Goal: Find specific page/section: Find specific page/section

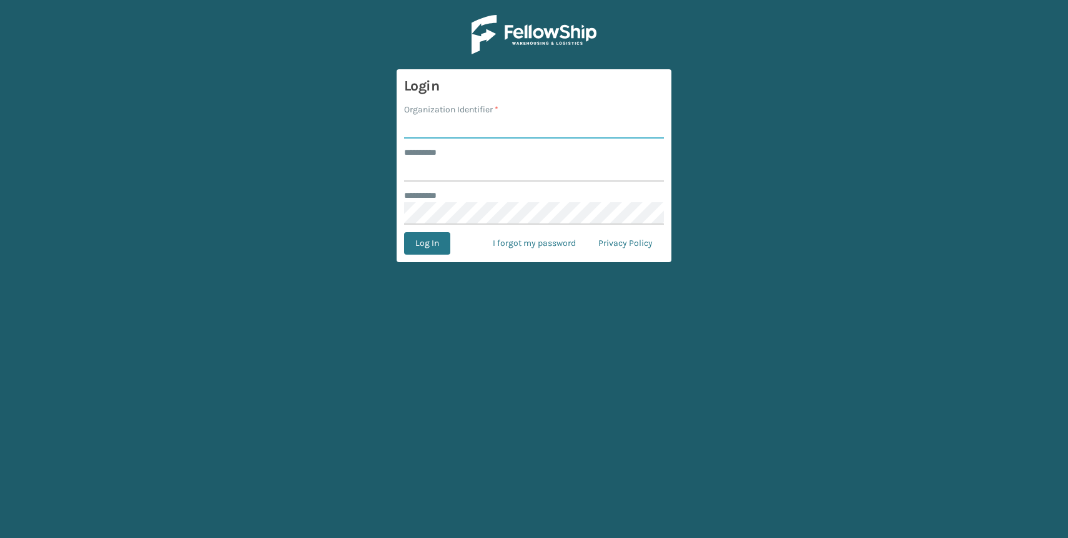
click at [448, 129] on input "Organization Identifier *" at bounding box center [534, 127] width 260 height 22
type input "Decoro"
click at [475, 181] on input "******** *" at bounding box center [534, 170] width 260 height 22
type input "*****"
click at [426, 242] on button "Log In" at bounding box center [427, 243] width 46 height 22
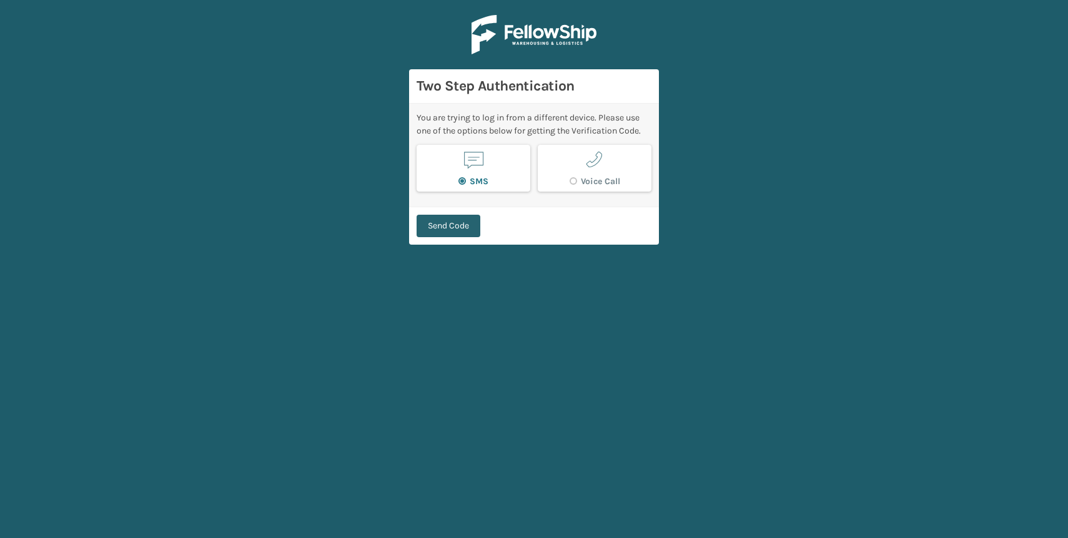
click at [477, 236] on button "Send Code" at bounding box center [449, 226] width 64 height 22
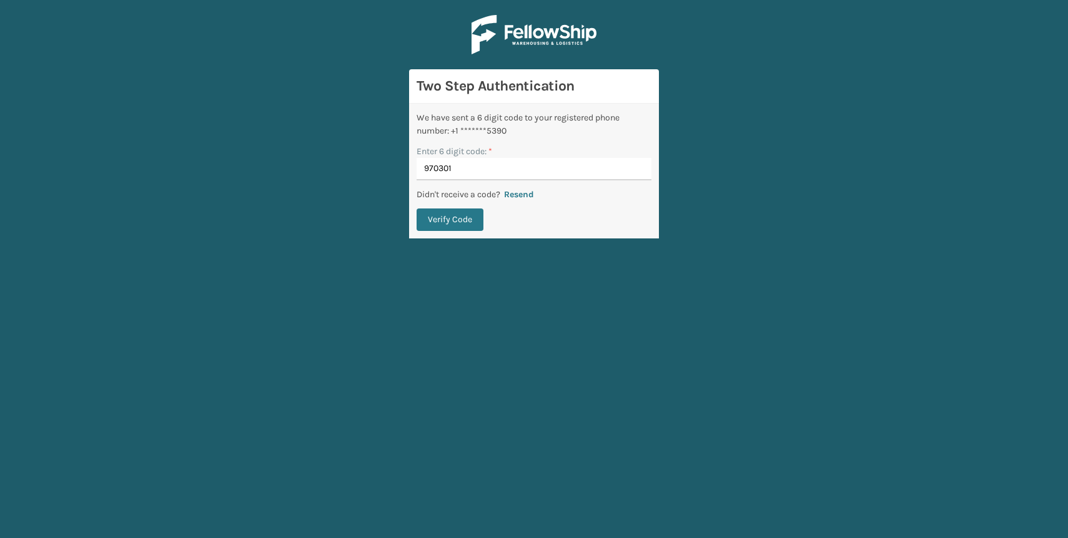
type input "970301"
click at [417, 209] on button "Verify Code" at bounding box center [450, 220] width 67 height 22
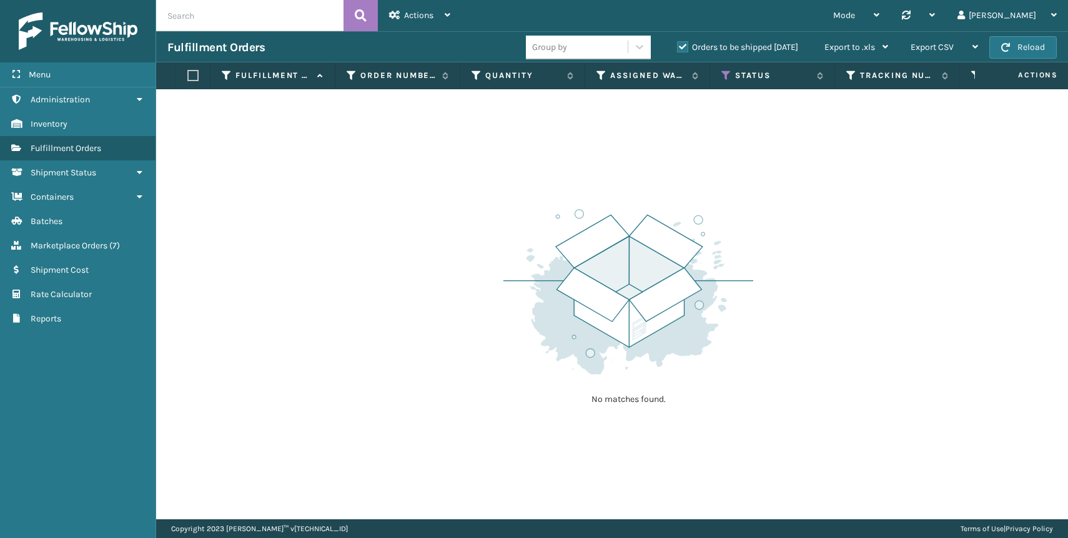
click at [196, 17] on input "text" at bounding box center [249, 15] width 187 height 31
paste input "OUT2220125"
type input "OUT2220125"
click at [196, 17] on input "OUT2220125" at bounding box center [249, 15] width 187 height 31
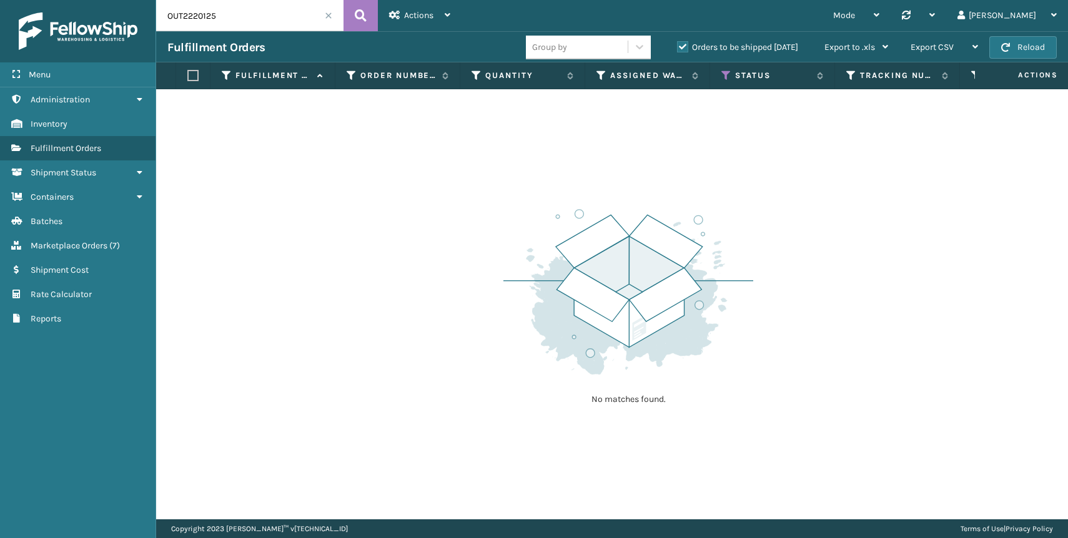
click at [196, 17] on input "OUT2220125" at bounding box center [249, 15] width 187 height 31
paste input "09302025"
type input "09302025"
click at [359, 13] on icon at bounding box center [361, 15] width 12 height 19
click at [190, 76] on label at bounding box center [190, 75] width 7 height 11
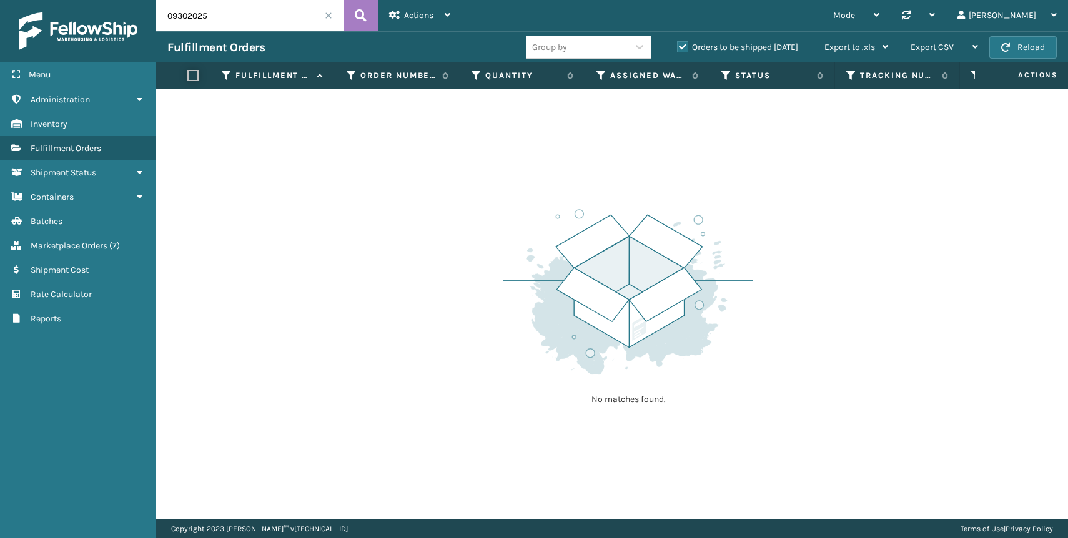
click at [188, 76] on input "checkbox" at bounding box center [187, 76] width 1 height 8
checkbox input "true"
click at [275, 21] on input "09302025" at bounding box center [249, 15] width 187 height 31
click at [362, 13] on icon at bounding box center [361, 15] width 12 height 19
click at [428, 12] on span "Actions" at bounding box center [418, 15] width 29 height 11
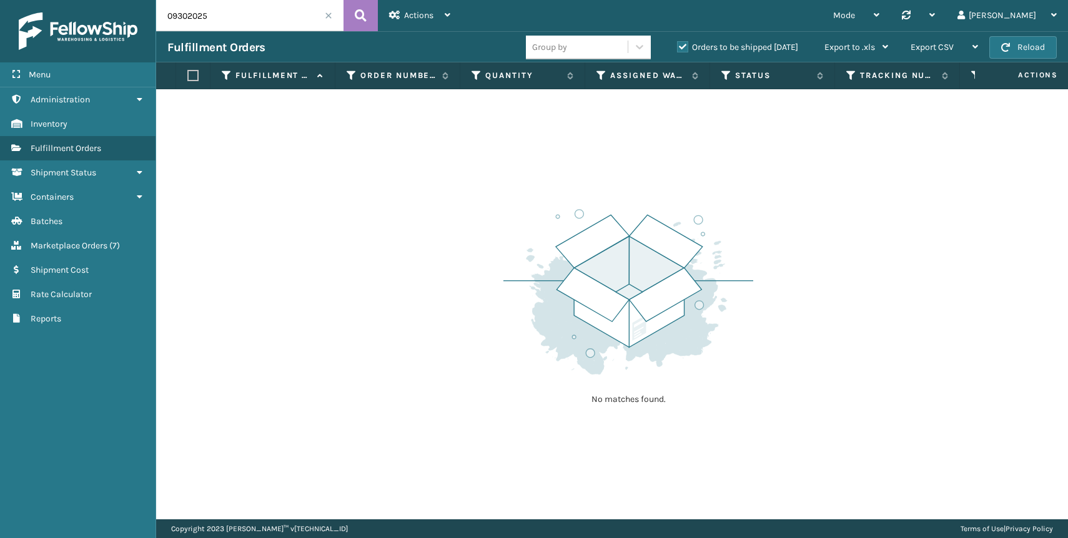
click at [490, 12] on div "Mode Regular Mode Picking Mode Labeling Mode Palletizing Mode Exit Scan Mode Sy…" at bounding box center [765, 15] width 607 height 31
click at [420, 18] on span "Actions" at bounding box center [418, 15] width 29 height 11
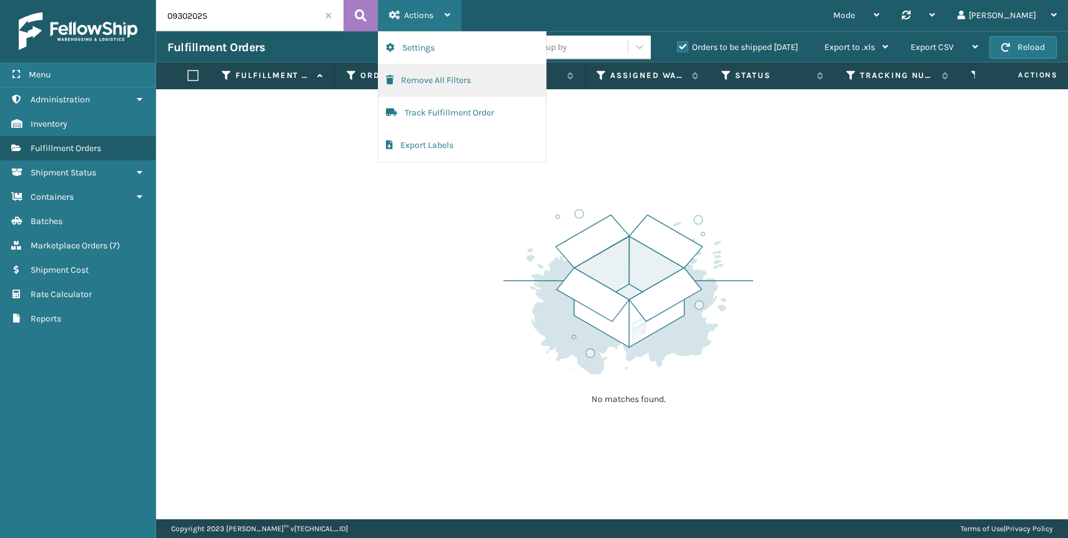
click at [433, 86] on button "Remove All Filters" at bounding box center [462, 80] width 167 height 32
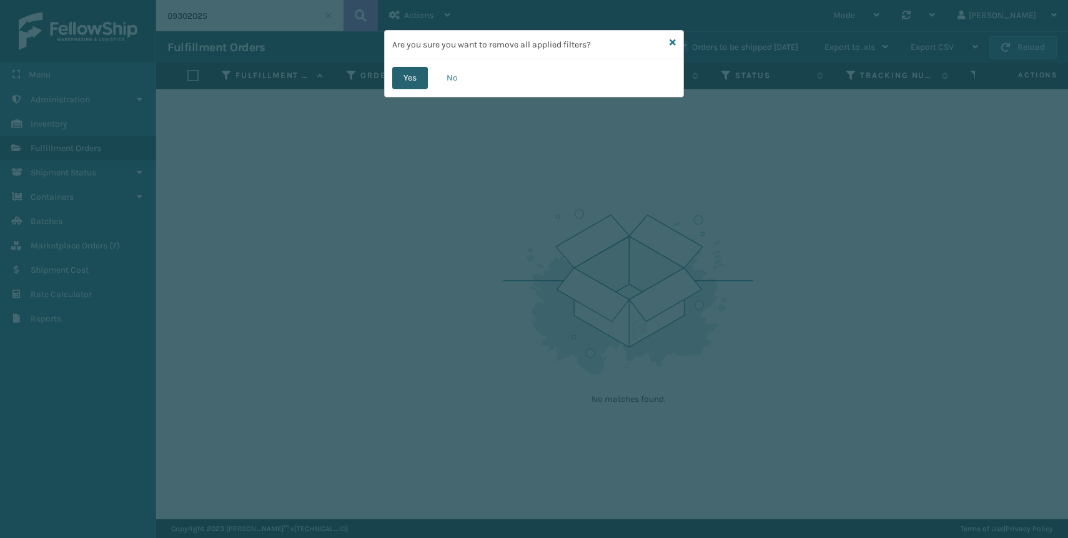
click at [407, 77] on button "Yes" at bounding box center [410, 78] width 36 height 22
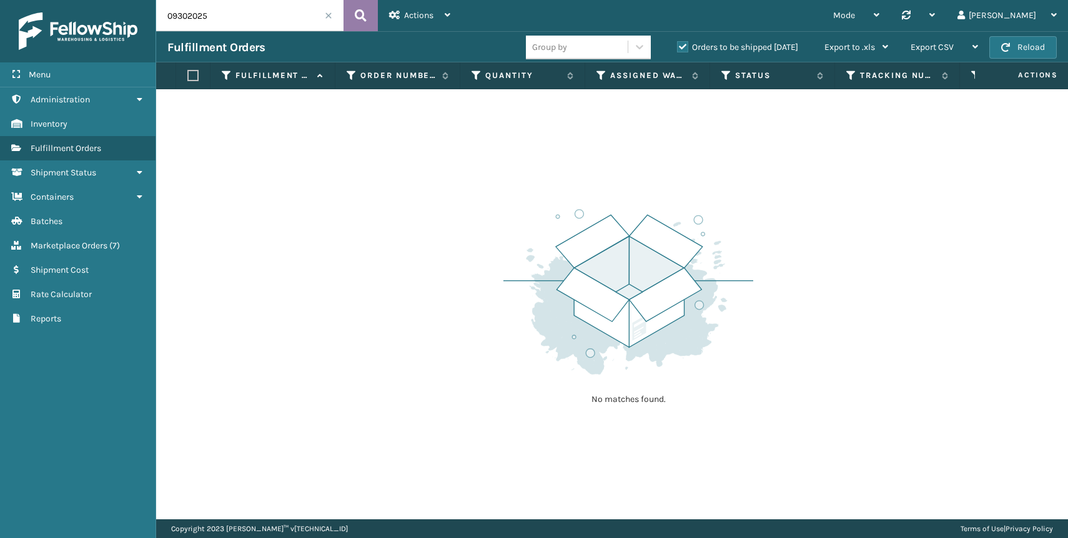
click at [364, 16] on icon at bounding box center [361, 15] width 12 height 19
click at [66, 240] on span "Marketplace Orders" at bounding box center [69, 245] width 77 height 11
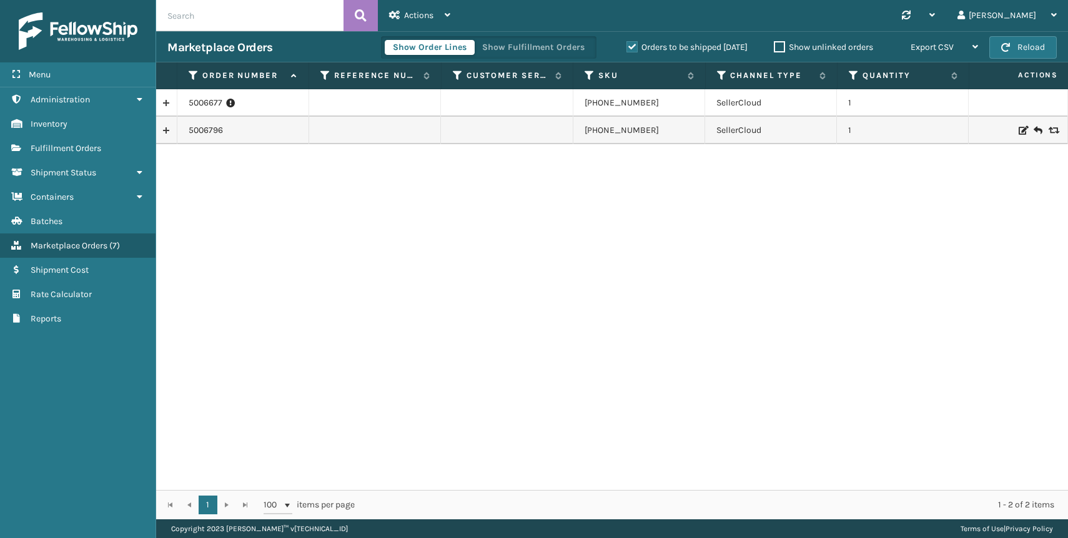
click at [222, 5] on input "text" at bounding box center [249, 15] width 187 height 31
paste input "09302025"
type input "09302025"
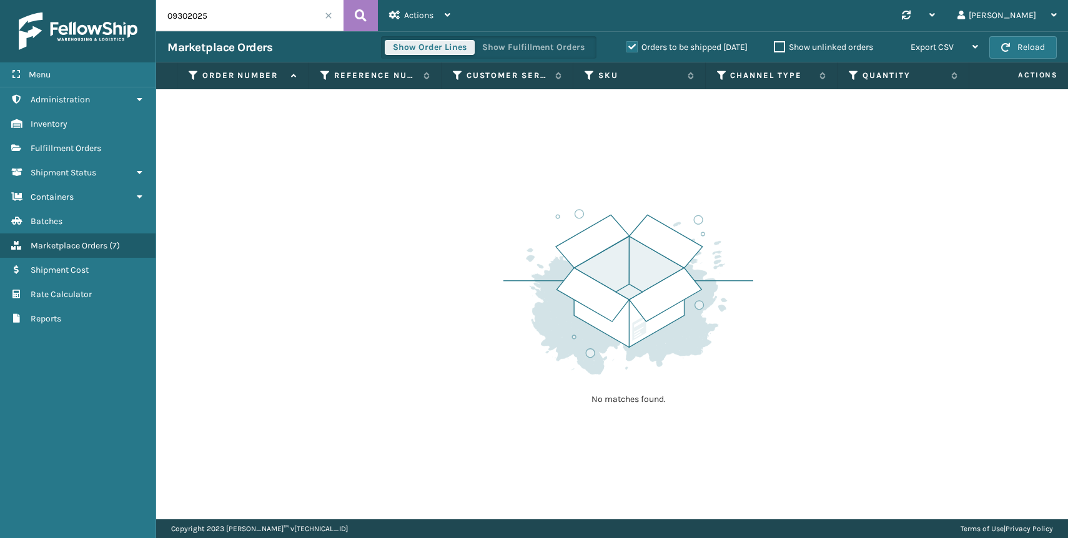
click at [428, 54] on button "Show Order Lines" at bounding box center [430, 47] width 90 height 15
click at [538, 51] on button "Show Fulfillment Orders" at bounding box center [533, 47] width 119 height 15
click at [637, 48] on label "Orders to be shipped today" at bounding box center [687, 47] width 121 height 11
click at [627, 48] on input "Orders to be shipped today" at bounding box center [627, 44] width 1 height 8
click at [224, 14] on input "09302025" at bounding box center [249, 15] width 187 height 31
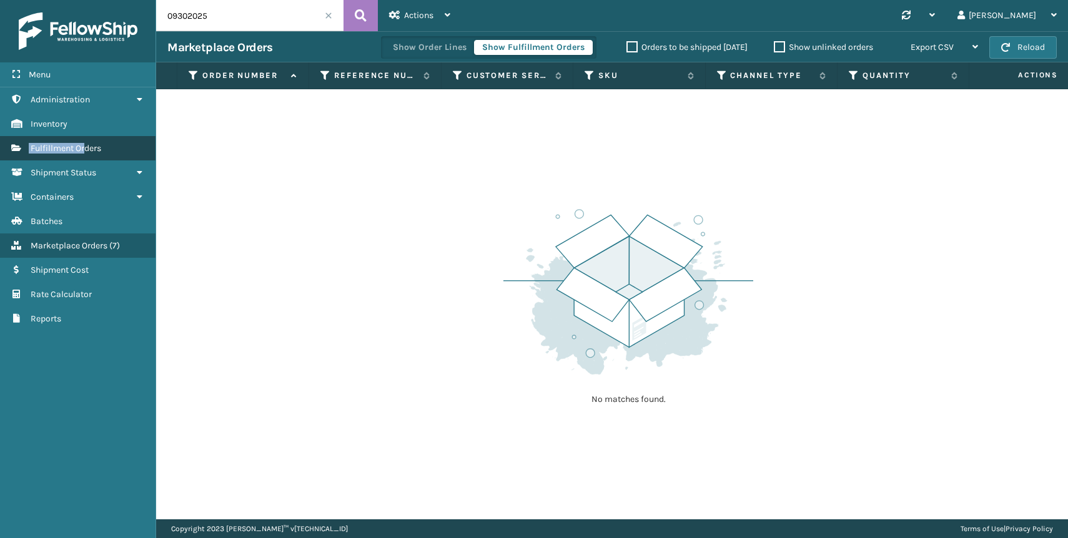
click at [86, 143] on span "Fulfillment Orders" at bounding box center [66, 148] width 71 height 11
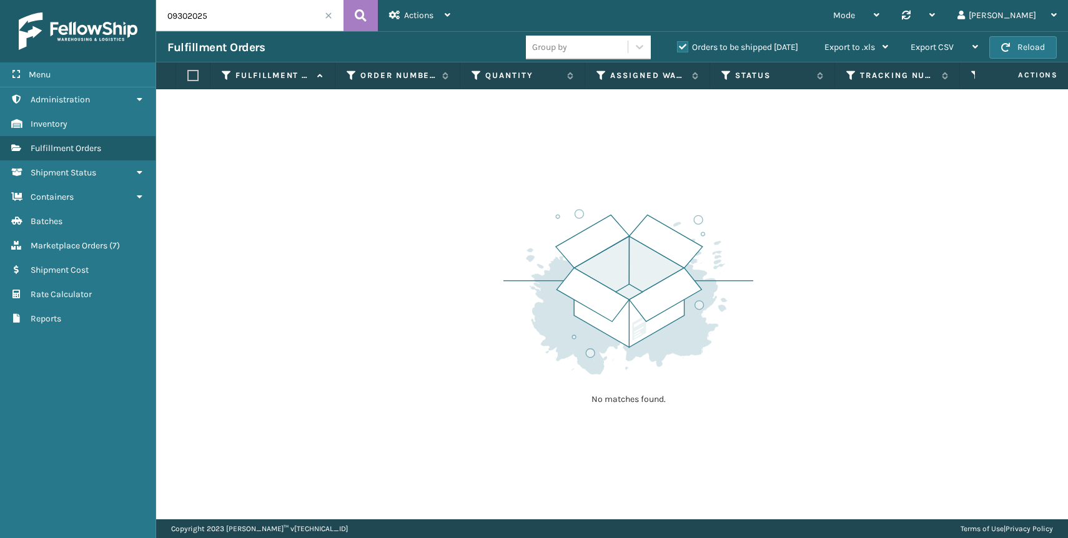
click at [686, 46] on label "Orders to be shipped today" at bounding box center [737, 47] width 121 height 11
click at [678, 46] on input "Orders to be shipped today" at bounding box center [677, 44] width 1 height 8
click at [264, 20] on input "09302025" at bounding box center [249, 15] width 187 height 31
click at [369, 12] on button at bounding box center [361, 15] width 34 height 31
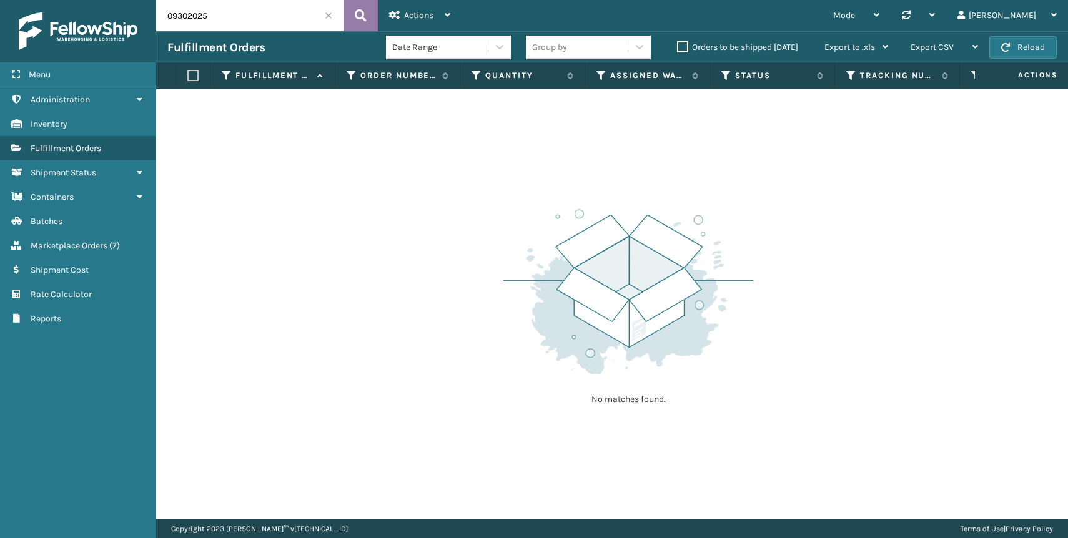
click at [369, 12] on button at bounding box center [361, 15] width 34 height 31
click at [1038, 43] on button "Reload" at bounding box center [1022, 47] width 67 height 22
click at [431, 23] on div "Actions" at bounding box center [419, 15] width 61 height 31
click at [325, 182] on div "No matches found." at bounding box center [612, 304] width 912 height 430
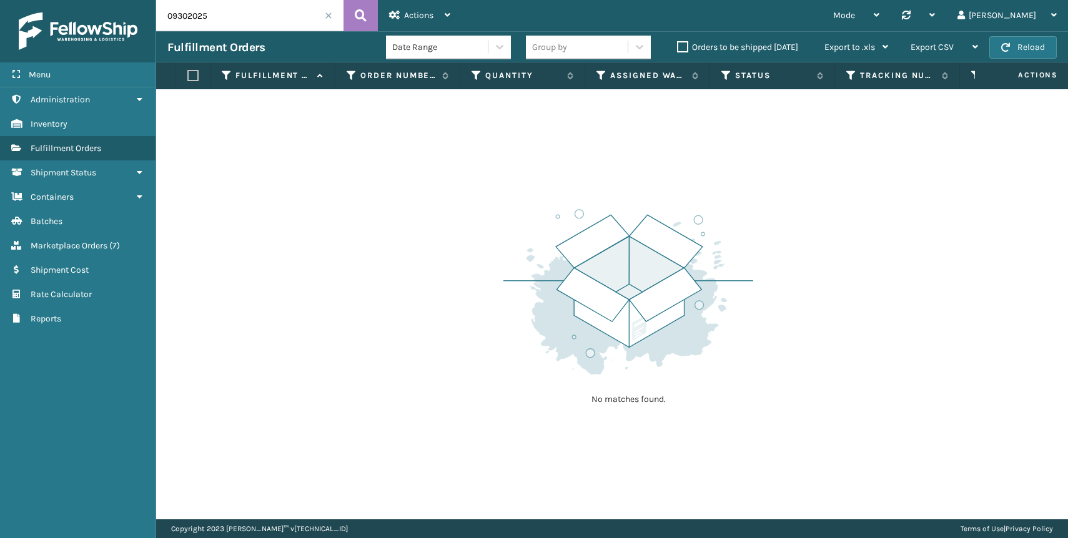
click at [201, 76] on th at bounding box center [193, 75] width 34 height 27
click at [191, 78] on label at bounding box center [190, 75] width 7 height 11
click at [188, 78] on input "checkbox" at bounding box center [187, 76] width 1 height 8
click at [191, 78] on label at bounding box center [190, 75] width 7 height 11
click at [188, 78] on input "checkbox" at bounding box center [187, 76] width 1 height 8
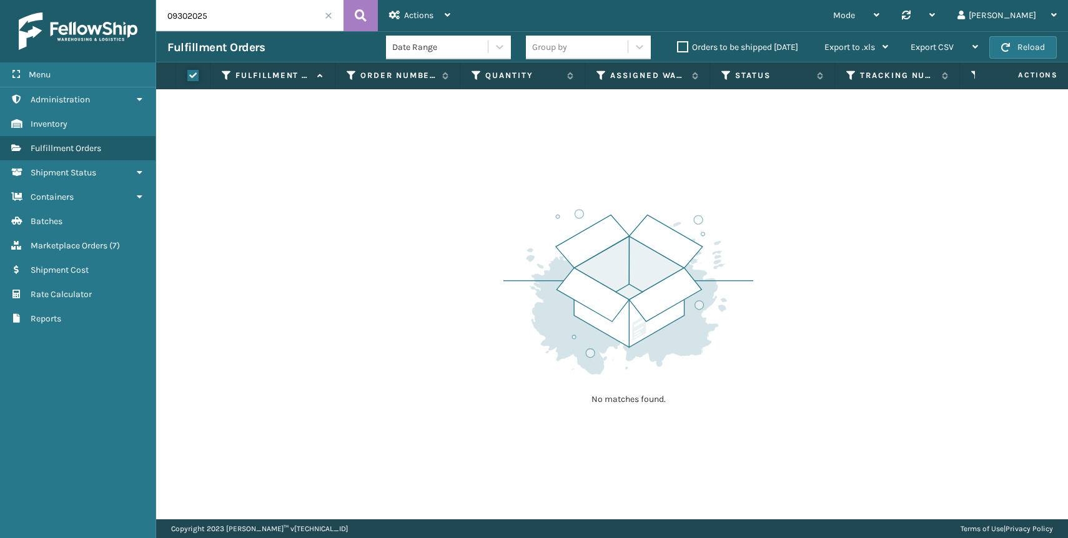
checkbox input "false"
click at [72, 314] on link "Reports" at bounding box center [78, 319] width 156 height 24
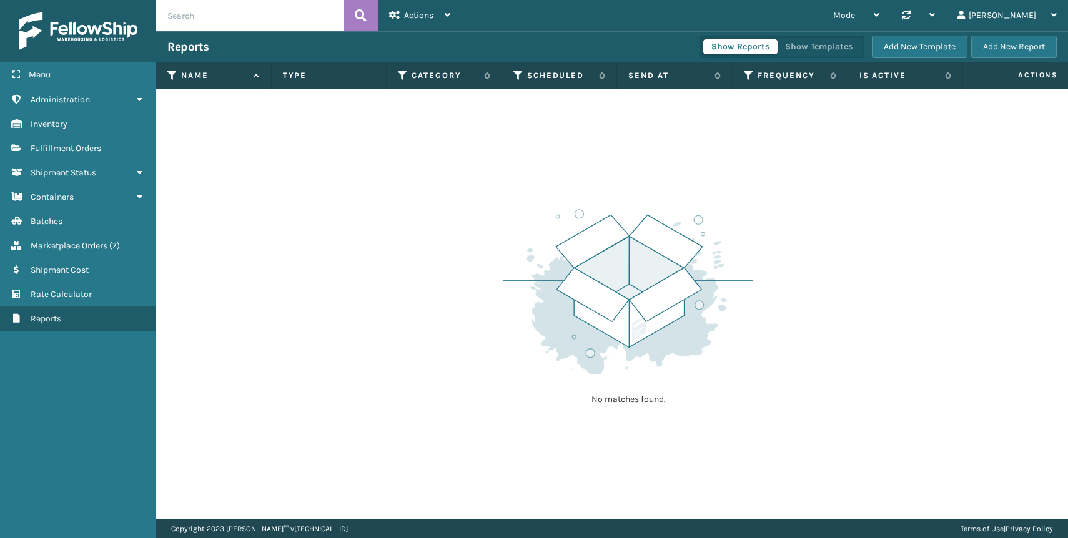
click at [933, 84] on th "Is Active" at bounding box center [906, 75] width 116 height 27
click at [903, 70] on label "Is Active" at bounding box center [900, 75] width 80 height 11
click at [901, 81] on label "Is Active" at bounding box center [900, 75] width 80 height 11
click at [196, 71] on label "Name" at bounding box center [214, 75] width 66 height 11
click at [52, 72] on div "Menu" at bounding box center [78, 74] width 156 height 25
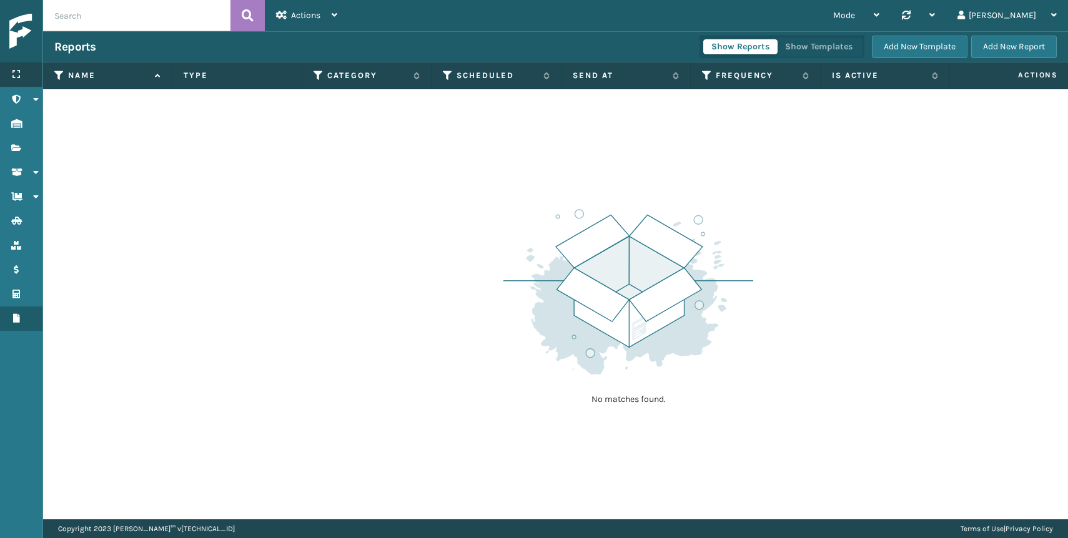
click at [29, 79] on div "Menu" at bounding box center [21, 74] width 42 height 25
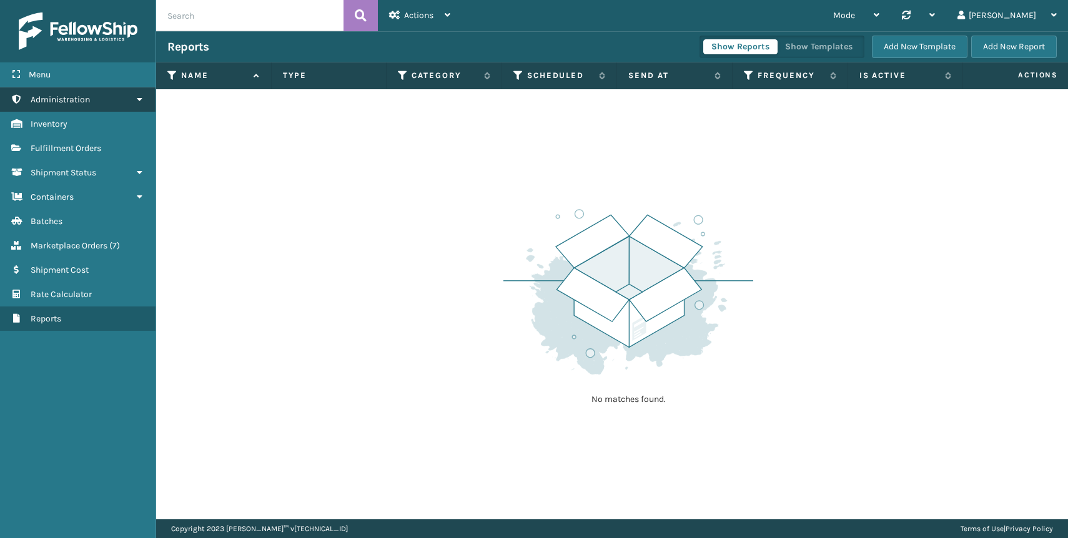
click at [59, 105] on link "Administration" at bounding box center [78, 99] width 156 height 24
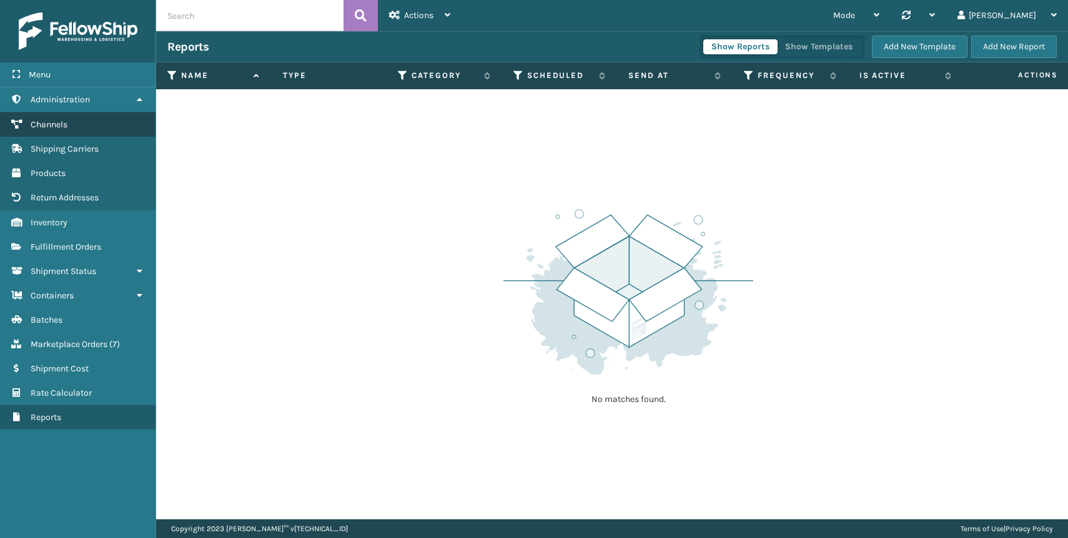
click at [61, 124] on span "Channels" at bounding box center [49, 124] width 37 height 11
